Goal: Navigation & Orientation: Find specific page/section

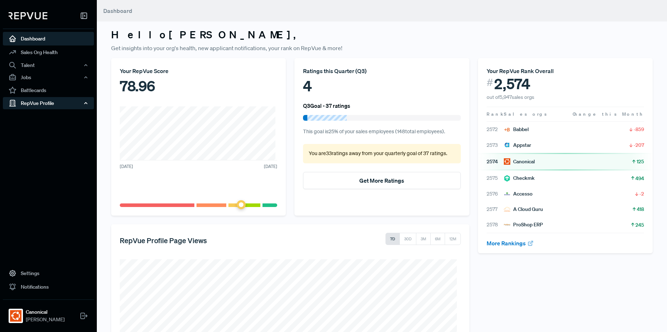
click at [58, 104] on div "RepVue Profile" at bounding box center [48, 103] width 91 height 12
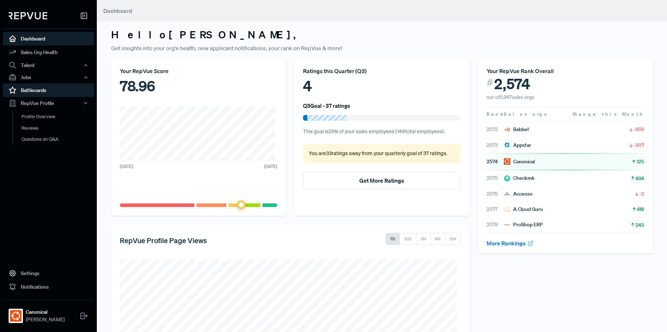
click at [39, 84] on ul "Dashboard Sales Org Health Talent Talent Data Talent Profiles Talent Competitor…" at bounding box center [48, 89] width 91 height 115
click at [86, 78] on icon "button" at bounding box center [85, 77] width 5 height 5
click at [37, 93] on link "Job Listings" at bounding box center [58, 90] width 91 height 11
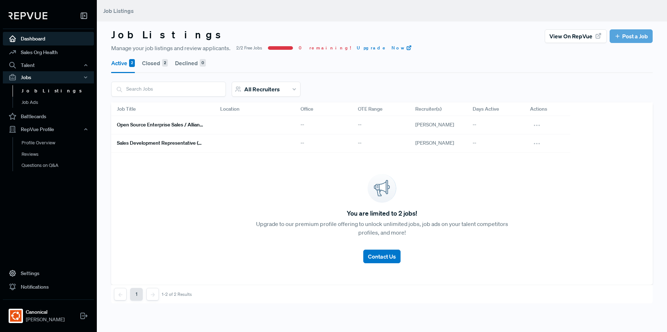
click at [39, 45] on link "Dashboard" at bounding box center [48, 39] width 91 height 14
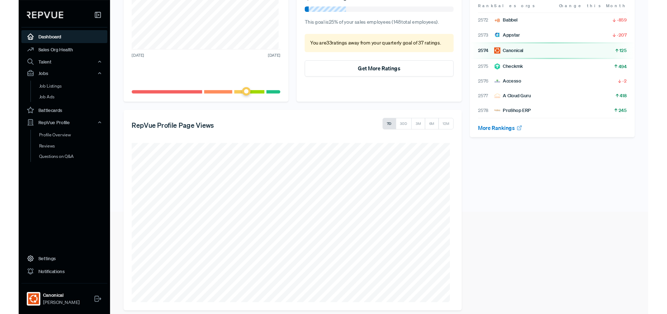
scroll to position [116, 0]
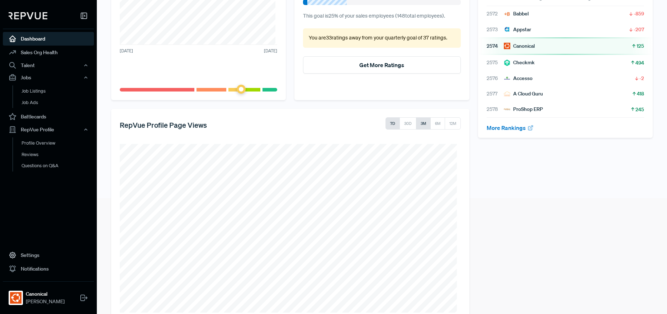
click at [416, 125] on button "3M" at bounding box center [423, 123] width 15 height 12
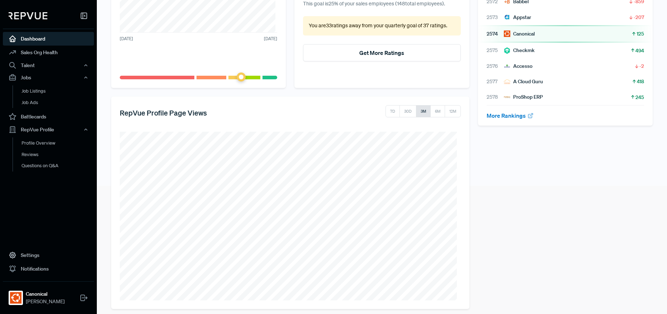
scroll to position [134, 0]
